Goal: Find specific page/section: Find specific page/section

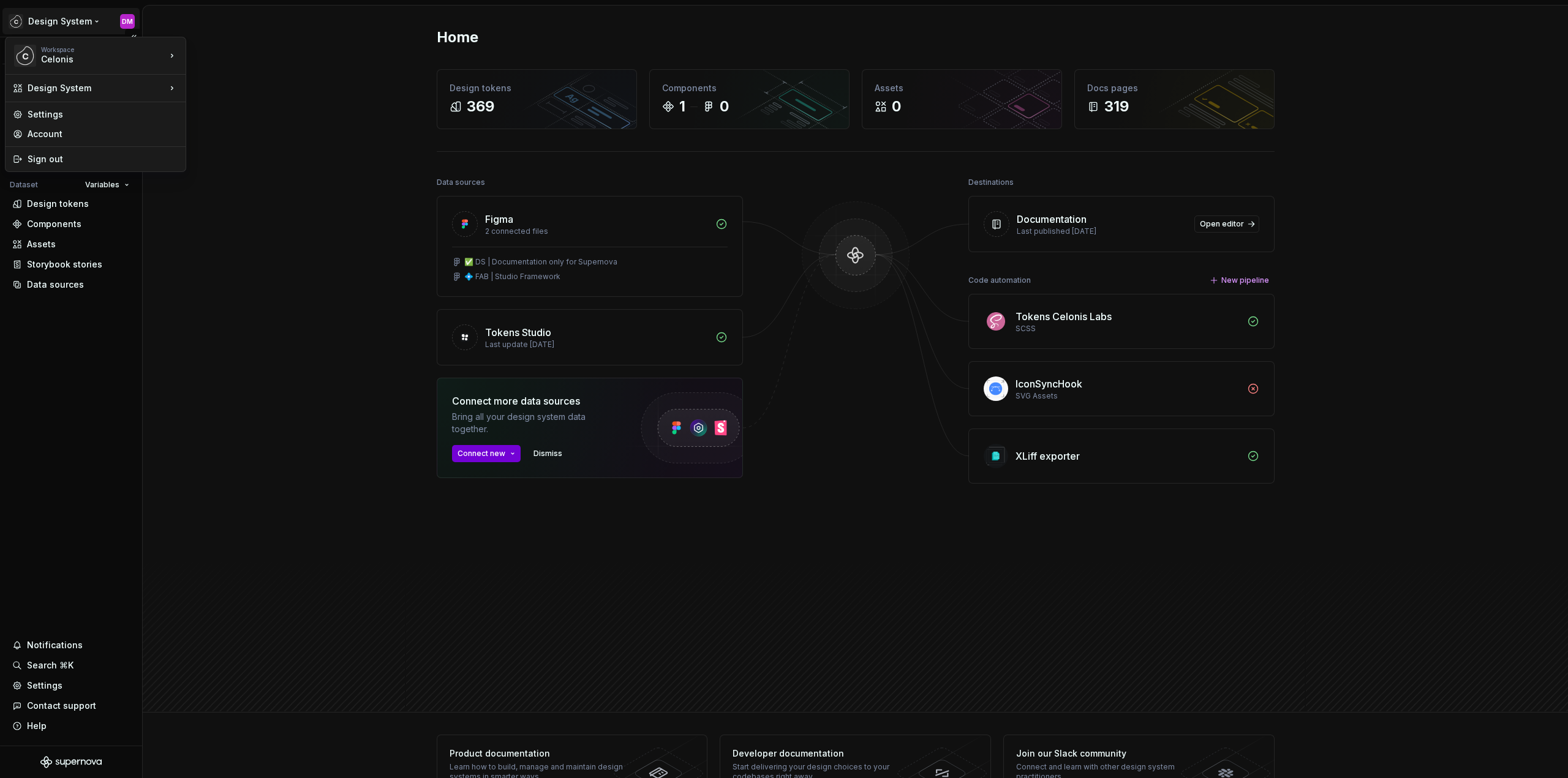
click at [72, 24] on html "Design System DM Version Current draft Home Documentation Analytics Code automa…" at bounding box center [784, 389] width 1568 height 778
click at [245, 73] on div "[DOMAIN_NAME]" at bounding box center [245, 74] width 79 height 12
